Goal: Task Accomplishment & Management: Manage account settings

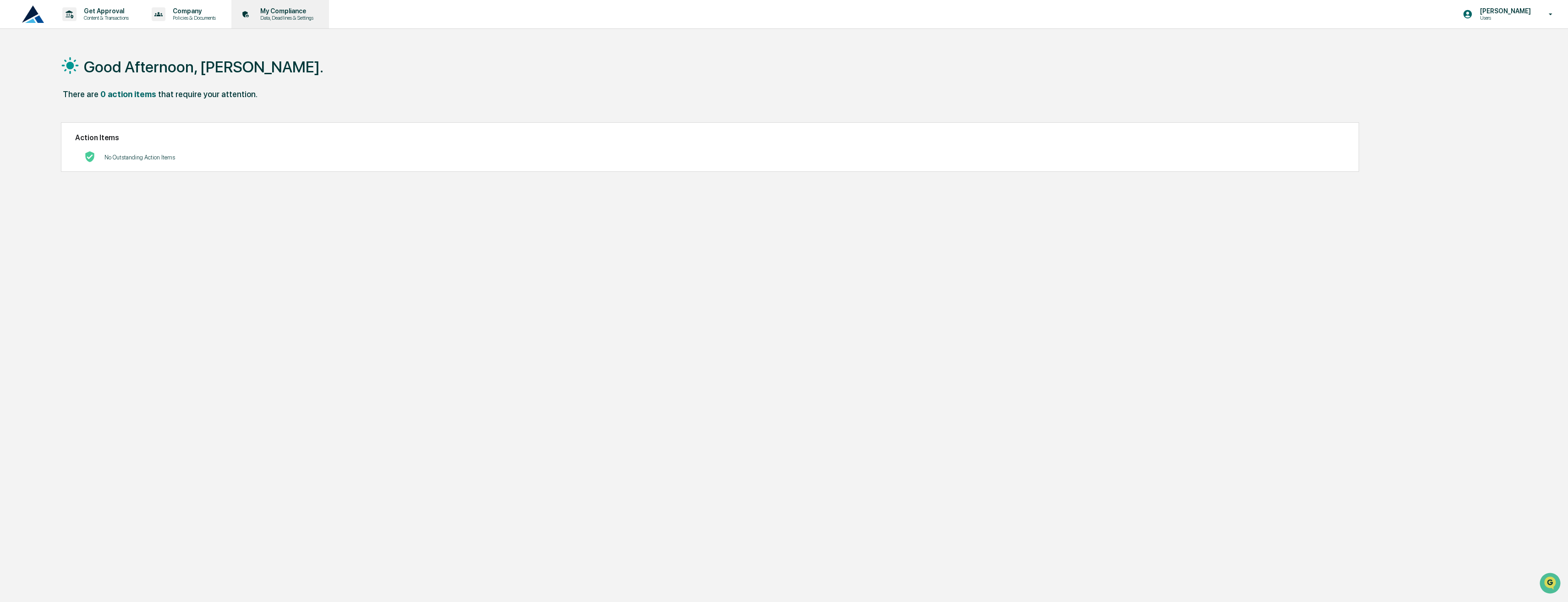
click at [284, 17] on p "Data, Deadlines & Settings" at bounding box center [285, 18] width 65 height 7
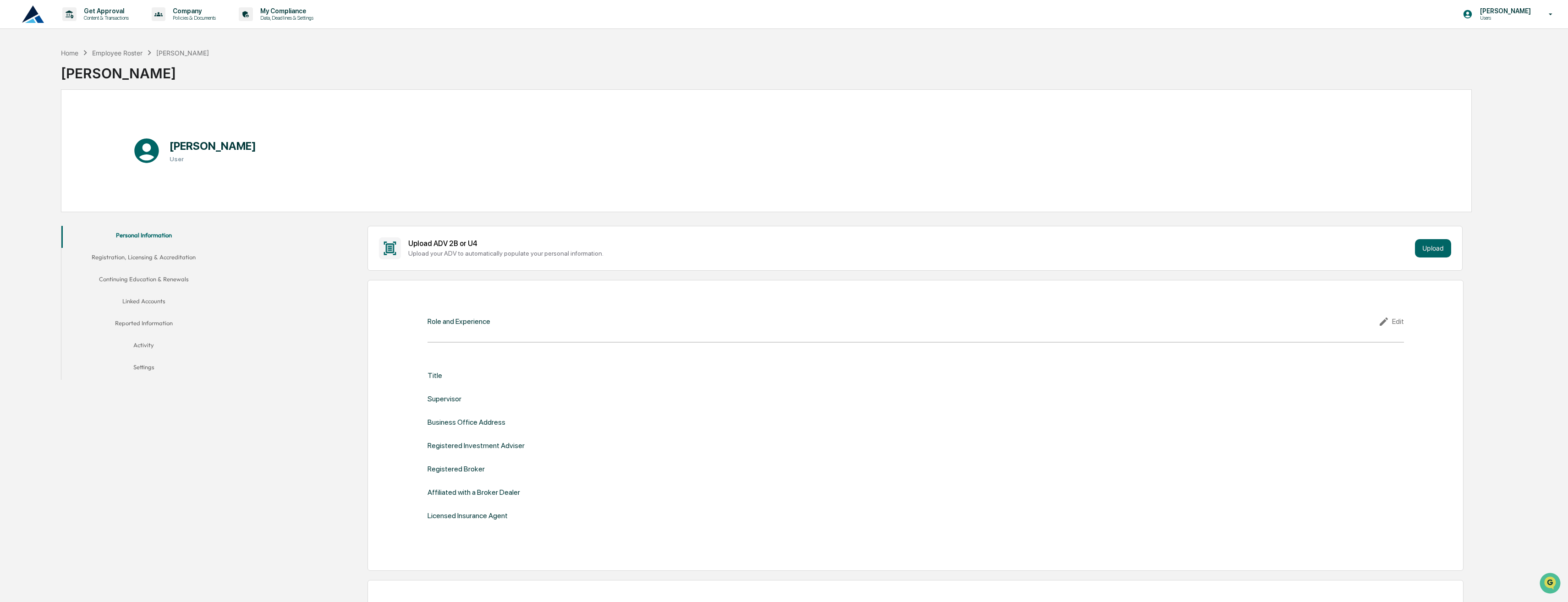
click at [40, 16] on img at bounding box center [33, 14] width 22 height 18
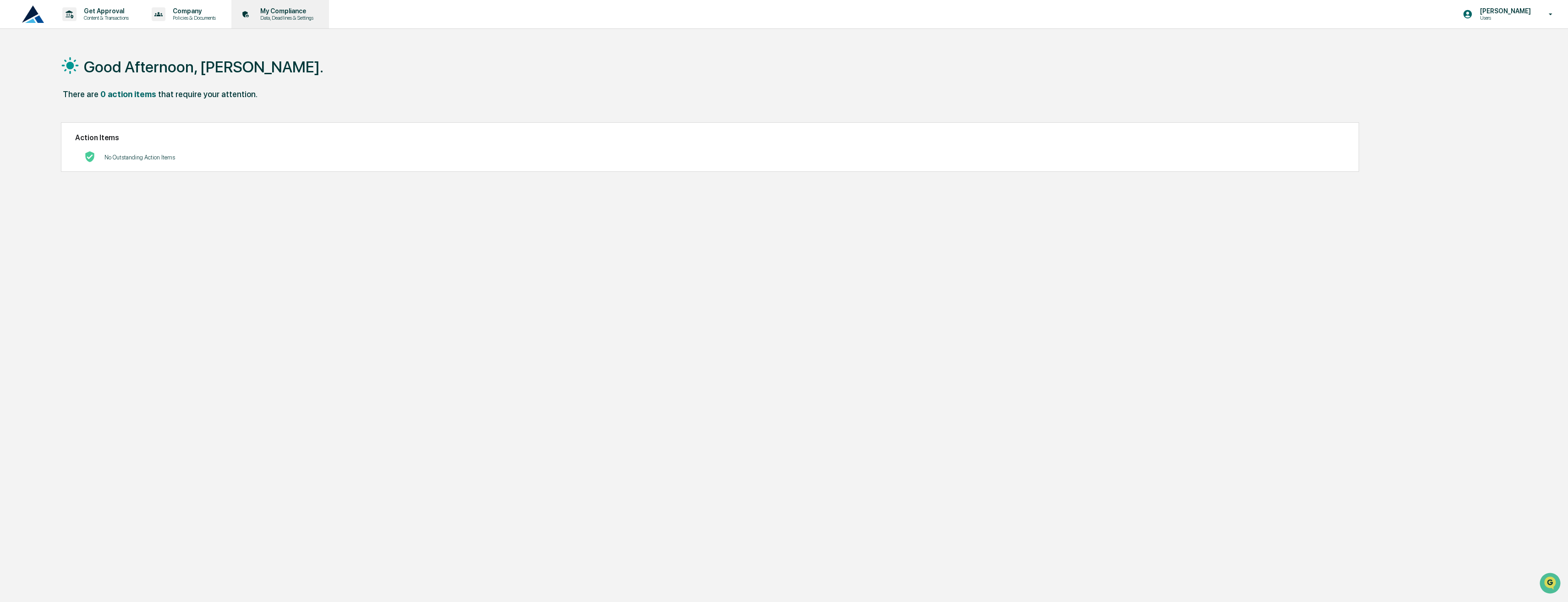
click at [313, 18] on p "Data, Deadlines & Settings" at bounding box center [285, 18] width 65 height 7
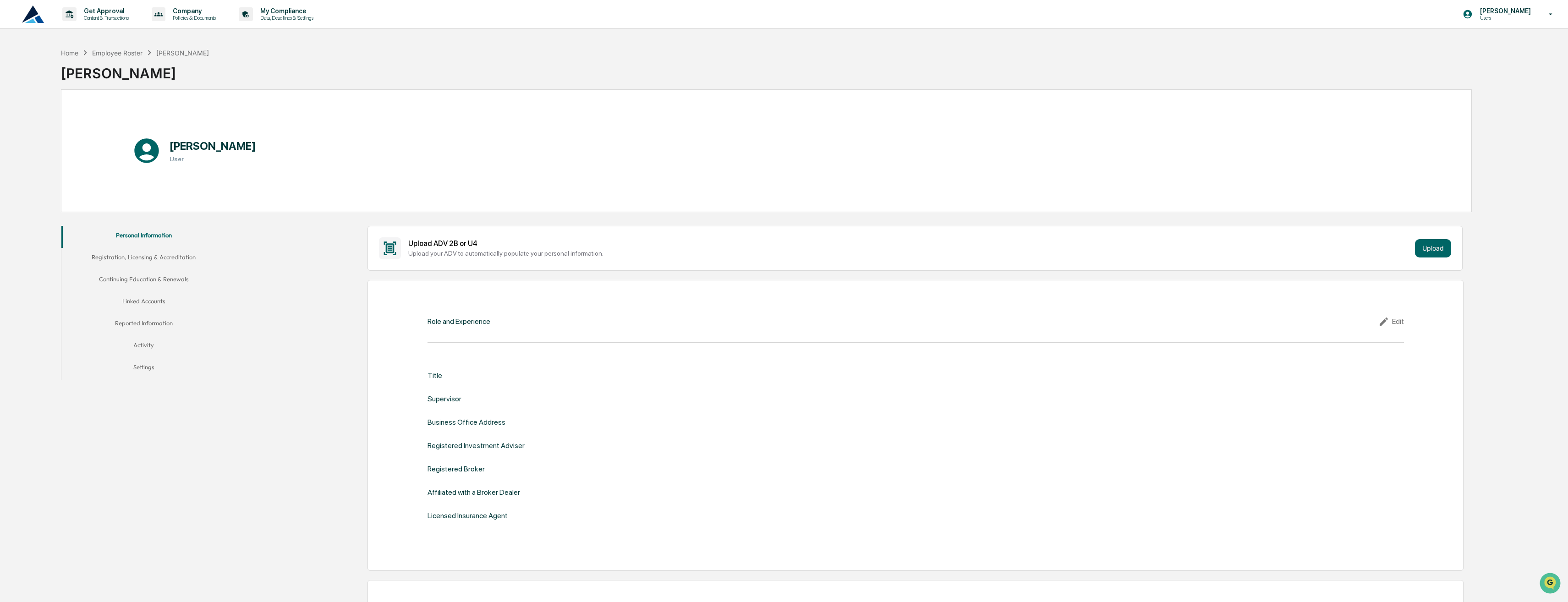
click at [139, 256] on button "Registration, Licensing & Accreditation" at bounding box center [144, 259] width 165 height 22
click at [153, 275] on button "Continuing Education & Renewals" at bounding box center [144, 281] width 165 height 22
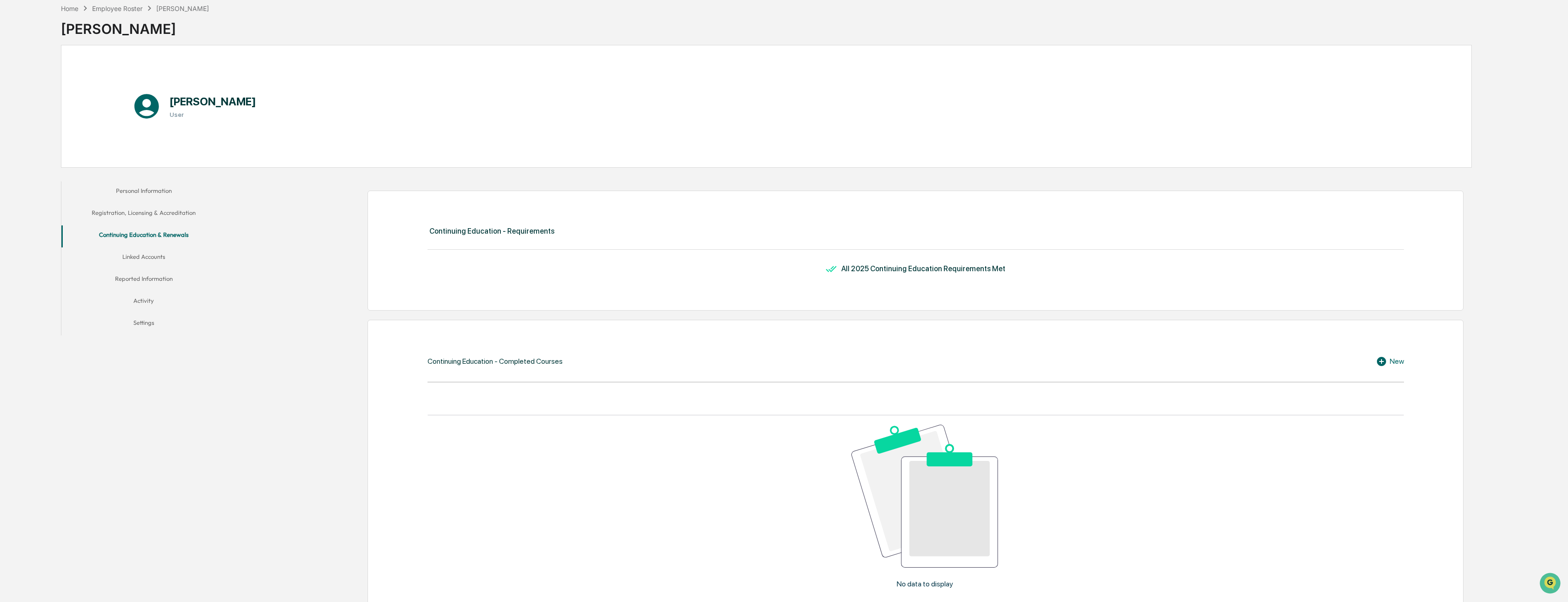
scroll to position [46, 0]
click at [157, 190] on button "Personal Information" at bounding box center [144, 191] width 165 height 22
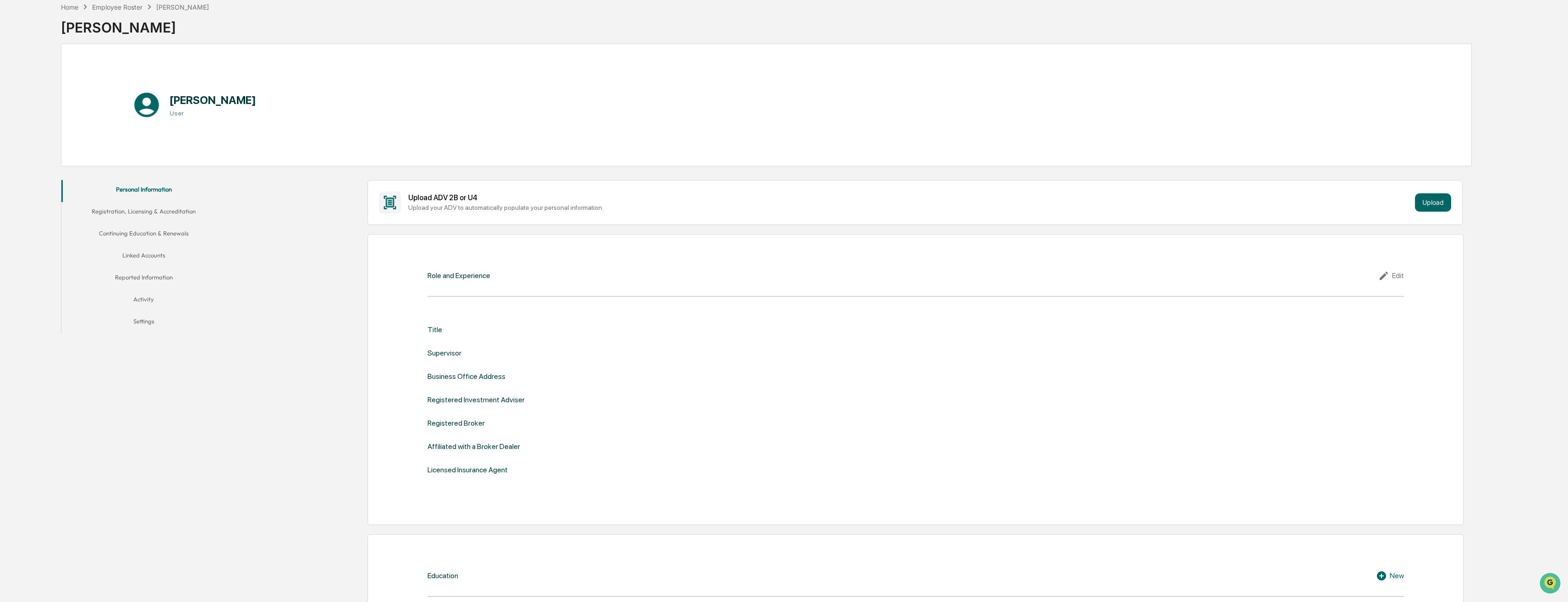
click at [1398, 277] on div "Edit" at bounding box center [1392, 276] width 26 height 11
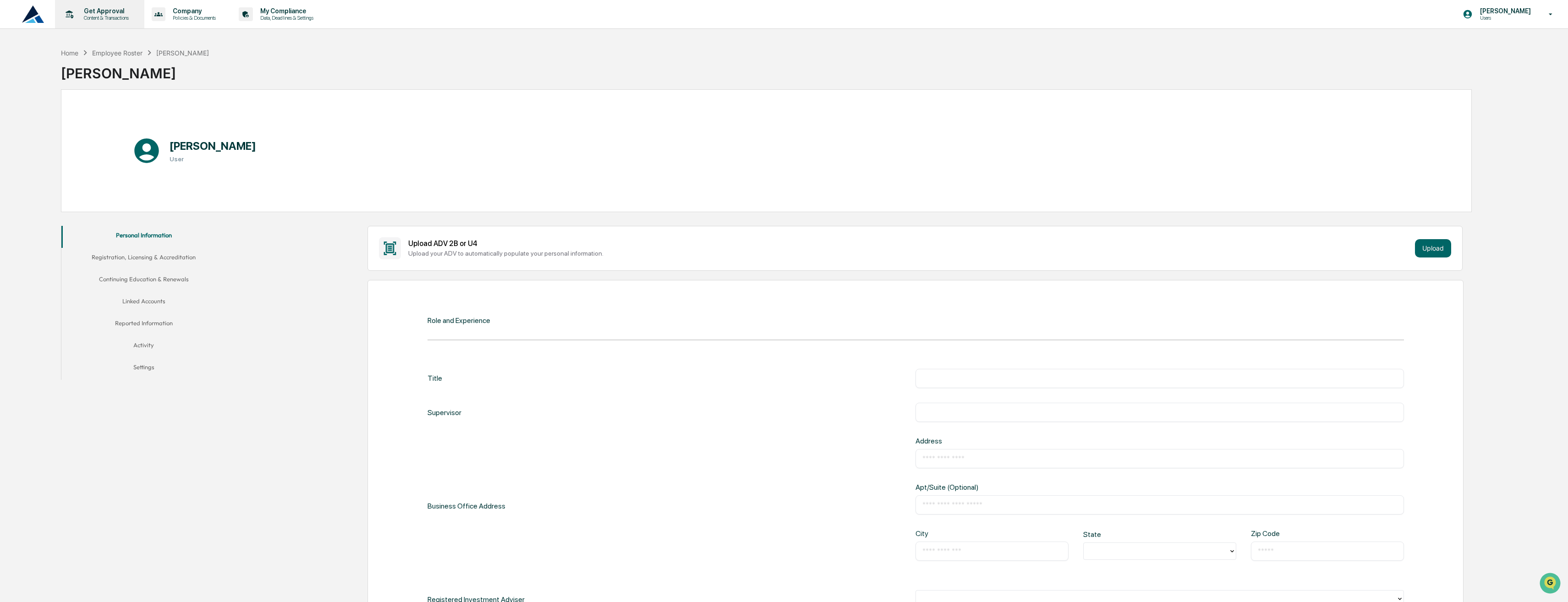
click at [116, 14] on p "Get Approval" at bounding box center [104, 11] width 57 height 7
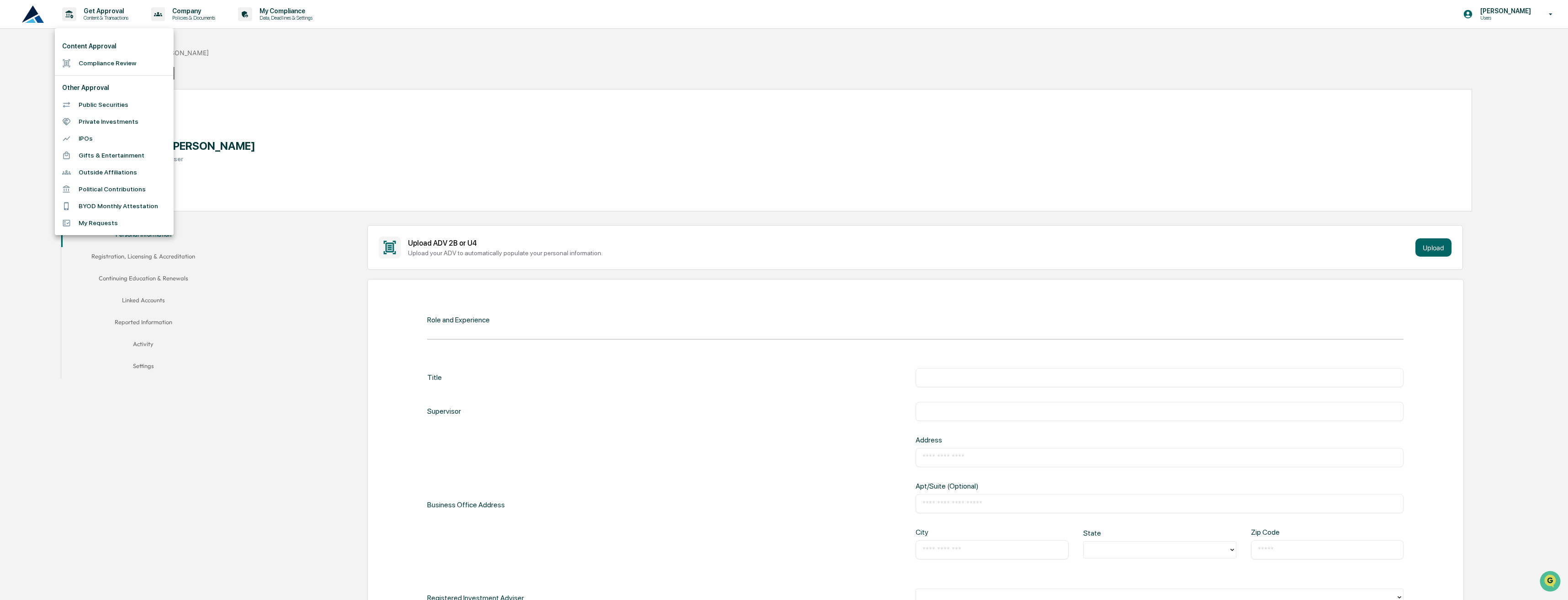
click at [121, 65] on li "Compliance Review" at bounding box center [114, 63] width 119 height 17
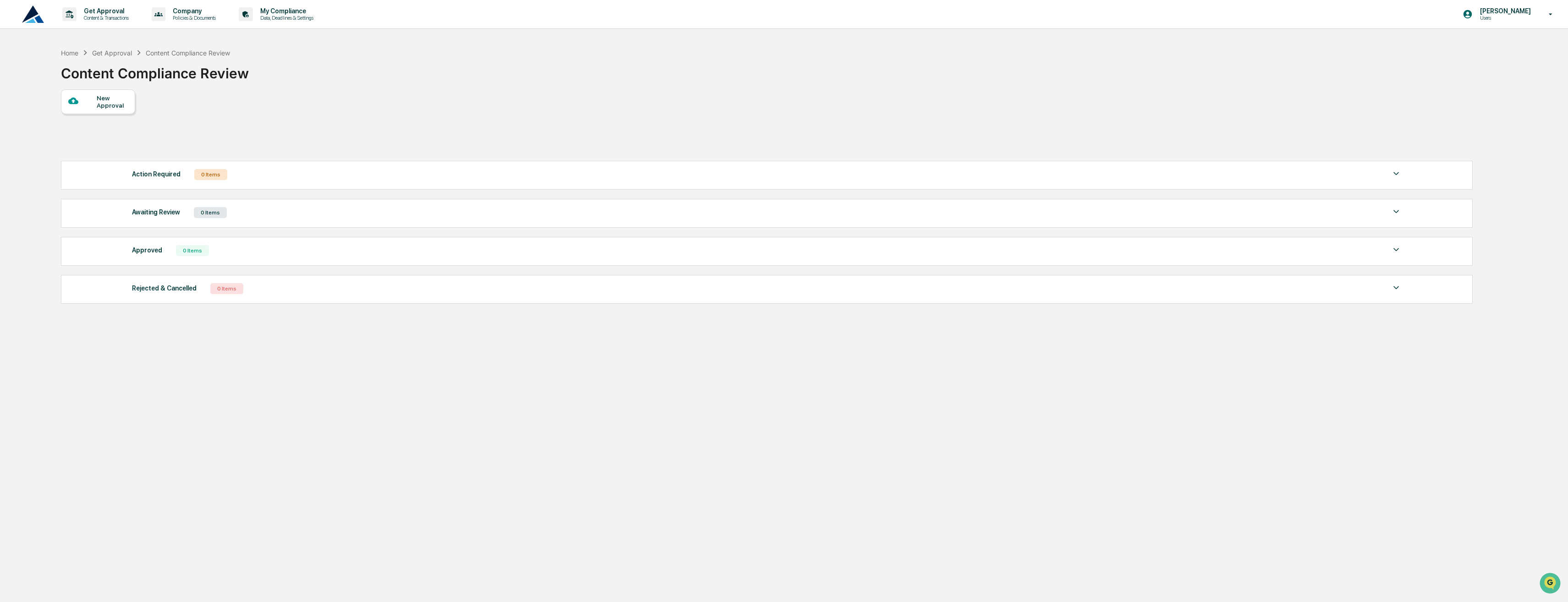
click at [74, 47] on div "Home Get Approval Content Compliance Review Content Compliance Review" at bounding box center [155, 66] width 188 height 46
click at [69, 57] on div "Home Get Approval Content Compliance Review" at bounding box center [146, 53] width 170 height 10
click at [70, 53] on div "Home" at bounding box center [70, 53] width 18 height 8
